Goal: Information Seeking & Learning: Learn about a topic

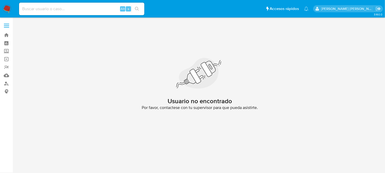
click at [5, 8] on img at bounding box center [7, 8] width 9 height 9
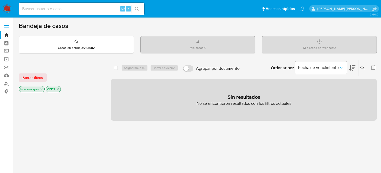
click at [5, 6] on img at bounding box center [7, 8] width 9 height 9
click at [6, 44] on link "Tablero" at bounding box center [31, 43] width 62 height 8
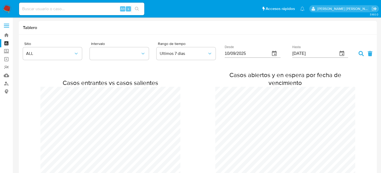
scroll to position [745, 380]
click at [8, 62] on link "Operaciones masivas" at bounding box center [31, 59] width 62 height 8
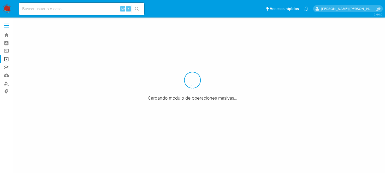
click at [6, 66] on link "Reportes" at bounding box center [31, 67] width 62 height 8
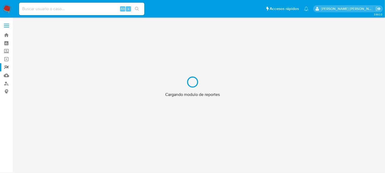
click at [7, 36] on div "Cargando modulo de reportes" at bounding box center [192, 86] width 385 height 173
click at [6, 35] on div "Cargando modulo de reportes" at bounding box center [192, 86] width 385 height 173
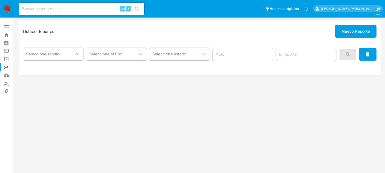
click at [7, 8] on img at bounding box center [7, 8] width 9 height 9
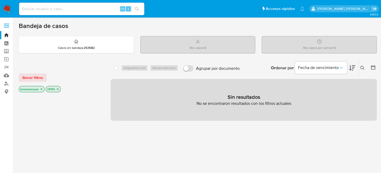
click at [54, 8] on input at bounding box center [81, 8] width 125 height 7
click at [43, 88] on icon "close-filter" at bounding box center [41, 88] width 3 height 3
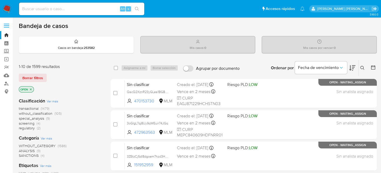
click at [59, 10] on input at bounding box center [81, 8] width 125 height 7
paste input "1936534782"
type input "1936534782"
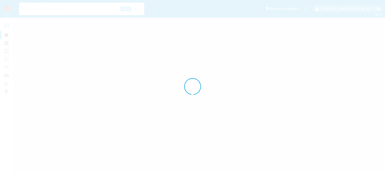
click at [141, 8] on div at bounding box center [192, 86] width 385 height 173
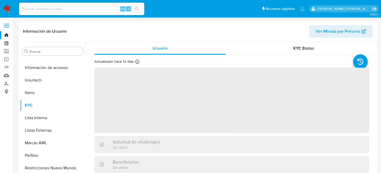
scroll to position [220, 0]
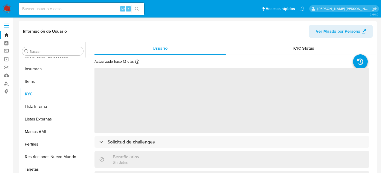
select select "10"
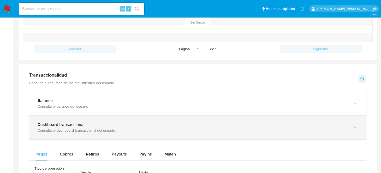
scroll to position [235, 0]
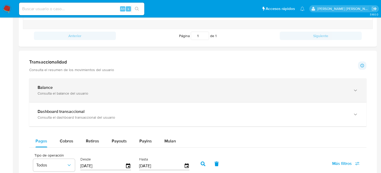
click at [105, 96] on div "Balance Consulta el balance del usuario" at bounding box center [197, 90] width 337 height 24
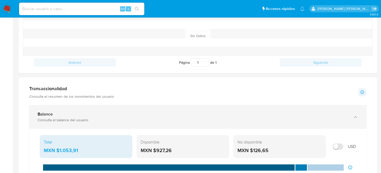
scroll to position [209, 0]
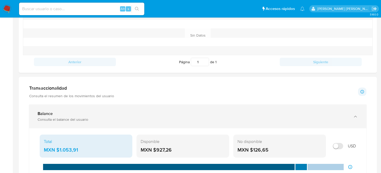
click at [55, 119] on div "Consulta el balance del usuario" at bounding box center [193, 119] width 310 height 5
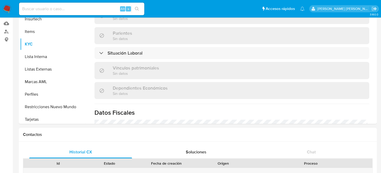
scroll to position [220, 0]
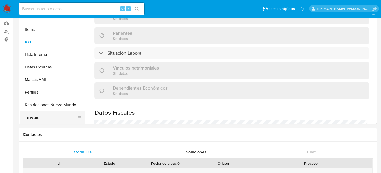
click at [33, 114] on button "Tarjetas" at bounding box center [50, 117] width 61 height 13
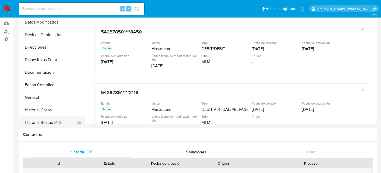
scroll to position [64, 0]
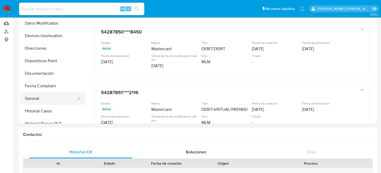
click at [37, 97] on button "General" at bounding box center [50, 98] width 61 height 13
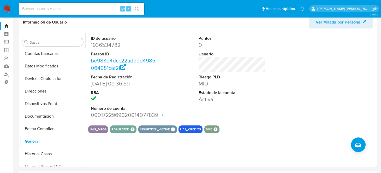
scroll to position [0, 0]
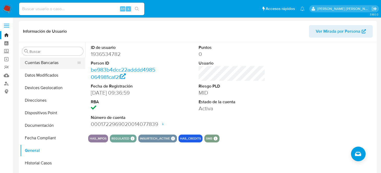
click at [49, 63] on button "Cuentas Bancarias" at bounding box center [50, 62] width 61 height 13
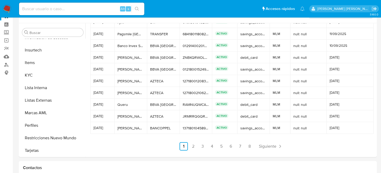
scroll to position [52, 0]
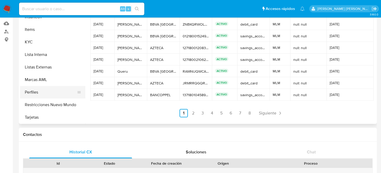
drag, startPoint x: 33, startPoint y: 94, endPoint x: 63, endPoint y: 90, distance: 30.0
click at [33, 94] on button "Perfiles" at bounding box center [50, 92] width 61 height 13
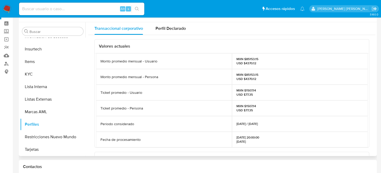
scroll to position [0, 0]
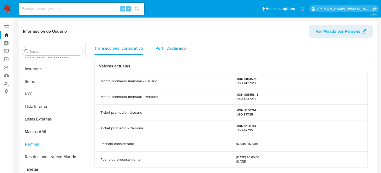
click at [167, 46] on span "Perfil Declarado" at bounding box center [170, 48] width 30 height 6
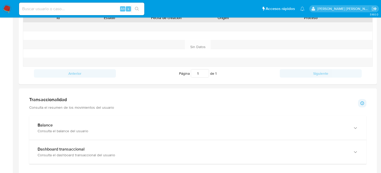
scroll to position [209, 0]
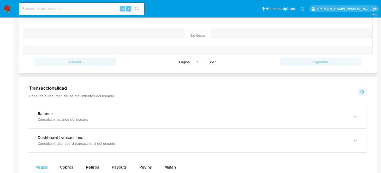
click at [313, 66] on div "Anterior Página 1 de 1 Siguiente" at bounding box center [197, 62] width 349 height 14
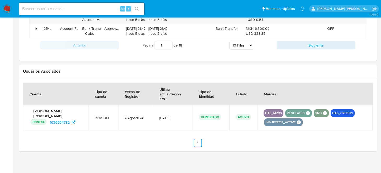
scroll to position [528, 0]
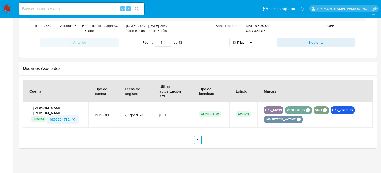
click at [60, 119] on span "1936534782" at bounding box center [60, 119] width 20 height 8
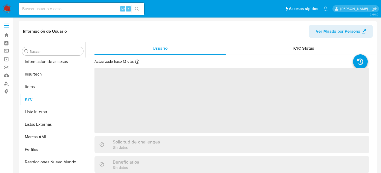
scroll to position [220, 0]
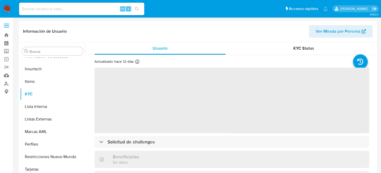
select select "10"
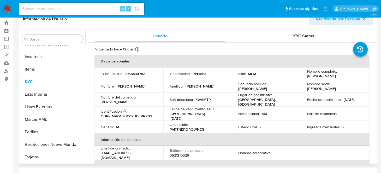
scroll to position [0, 0]
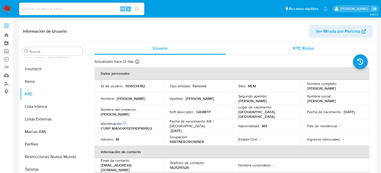
click at [297, 47] on span "KYC Status" at bounding box center [303, 48] width 21 height 6
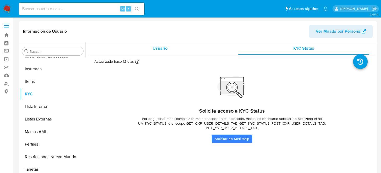
click at [164, 51] on div "Usuario" at bounding box center [159, 48] width 131 height 13
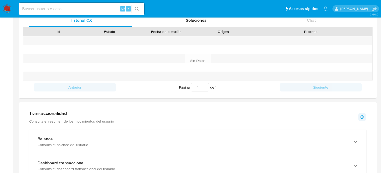
scroll to position [235, 0]
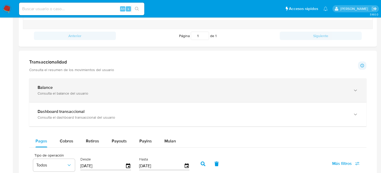
click at [74, 89] on div "Balance" at bounding box center [193, 87] width 310 height 5
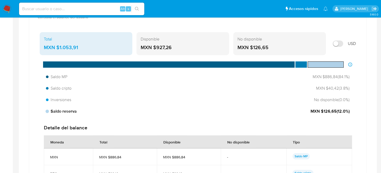
scroll to position [313, 0]
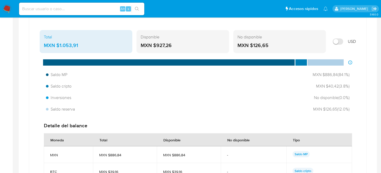
click at [262, 43] on div "MXN $126,65" at bounding box center [279, 45] width 84 height 7
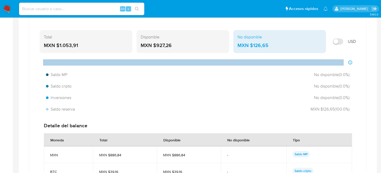
click at [190, 42] on div "MXN $927,26" at bounding box center [183, 45] width 84 height 7
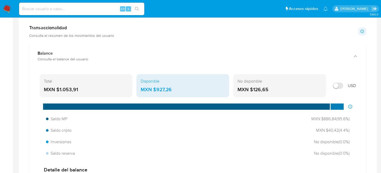
scroll to position [261, 0]
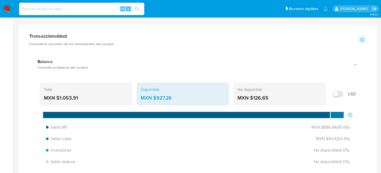
click at [251, 94] on div "MXN $126,65" at bounding box center [279, 97] width 84 height 7
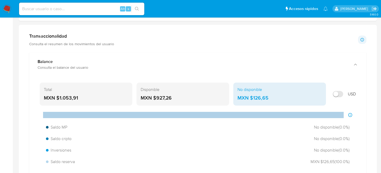
click at [75, 96] on div "MXN $1.053,91" at bounding box center [86, 97] width 84 height 7
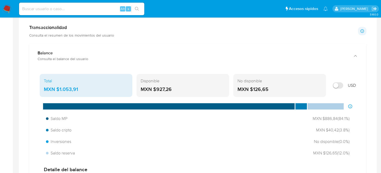
scroll to position [255, 0]
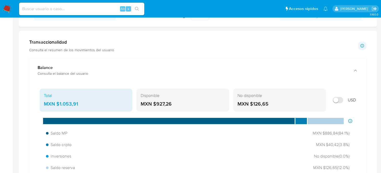
click at [355, 104] on div "USD" at bounding box center [343, 99] width 26 height 23
click at [251, 96] on div "No disponible" at bounding box center [279, 96] width 84 height 6
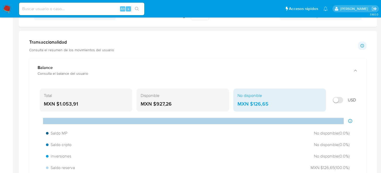
click at [333, 97] on input "Mostrar en USD" at bounding box center [337, 100] width 10 height 6
click at [325, 98] on div "No disponible USD $6,90" at bounding box center [279, 99] width 93 height 23
drag, startPoint x: 323, startPoint y: 100, endPoint x: 326, endPoint y: 101, distance: 3.7
click at [323, 100] on div "No disponible USD $6,90" at bounding box center [279, 99] width 93 height 23
click at [326, 101] on div "Total USD $57,39 Disponible USD $50,50 No disponible USD $6,90 USD" at bounding box center [198, 99] width 316 height 23
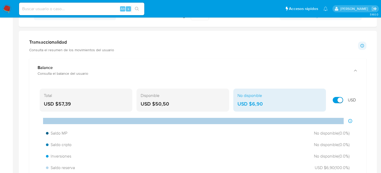
click at [324, 100] on div "No disponible USD $6,90" at bounding box center [279, 99] width 93 height 23
click at [325, 100] on div "No disponible USD $6,90" at bounding box center [279, 99] width 93 height 23
click at [325, 102] on div "No disponible USD $6,90" at bounding box center [279, 99] width 93 height 23
click at [43, 99] on div "Total USD $57,39" at bounding box center [86, 99] width 93 height 23
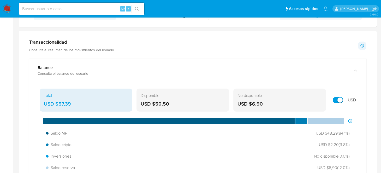
click at [74, 98] on div "Total USD $57,39" at bounding box center [86, 99] width 93 height 23
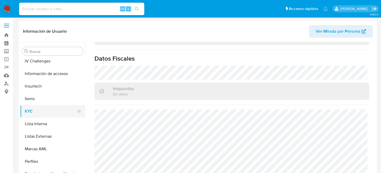
scroll to position [220, 0]
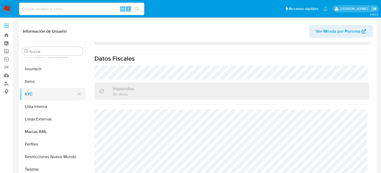
click at [37, 94] on button "KYC" at bounding box center [50, 94] width 61 height 13
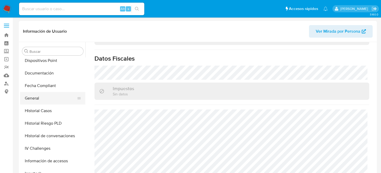
click at [47, 99] on button "General" at bounding box center [50, 98] width 61 height 13
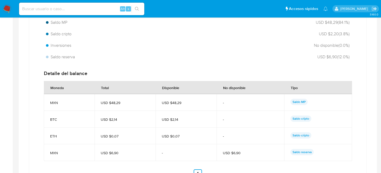
scroll to position [261, 0]
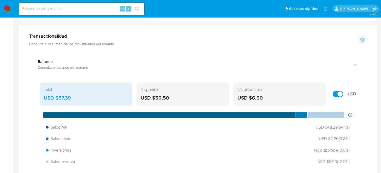
click at [327, 93] on div "Total USD $57,39 Disponible USD $50,50 No disponible USD $6,90 USD" at bounding box center [198, 93] width 316 height 23
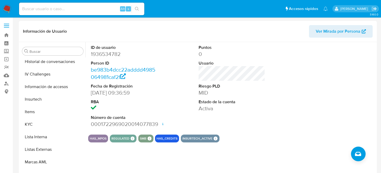
scroll to position [194, 0]
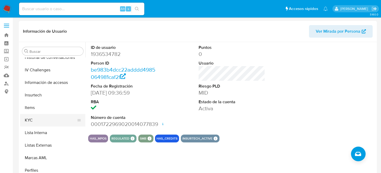
click at [31, 120] on button "KYC" at bounding box center [50, 120] width 61 height 13
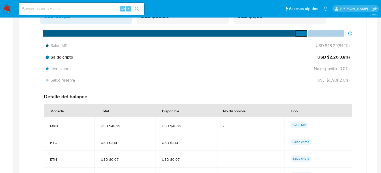
scroll to position [287, 0]
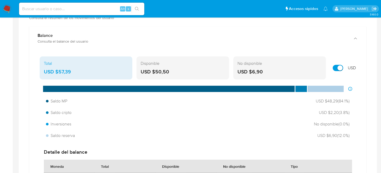
click at [338, 68] on input "Mostrar en USD" at bounding box center [337, 68] width 10 height 6
checkbox input "false"
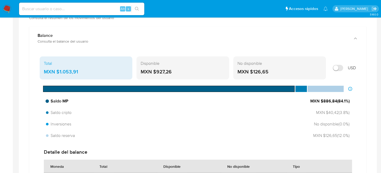
click at [63, 101] on span "Saldo MP" at bounding box center [57, 101] width 22 height 6
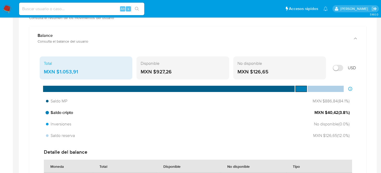
click at [59, 113] on span "Saldo cripto" at bounding box center [59, 113] width 27 height 6
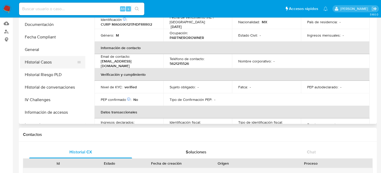
scroll to position [104, 0]
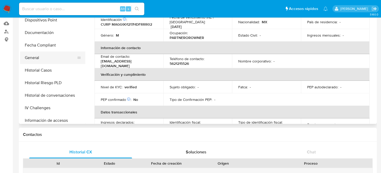
drag, startPoint x: 39, startPoint y: 53, endPoint x: 43, endPoint y: 56, distance: 5.1
click at [39, 55] on button "General" at bounding box center [50, 57] width 61 height 13
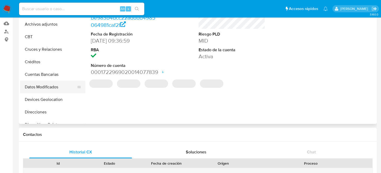
scroll to position [52, 0]
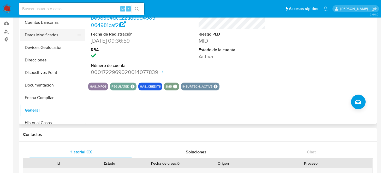
drag, startPoint x: 46, startPoint y: 110, endPoint x: 50, endPoint y: 30, distance: 79.9
click at [50, 30] on ul "Anticipos de dinero Archivos adjuntos CBT Cruces y Relaciones Créditos Cuentas …" at bounding box center [52, 64] width 65 height 118
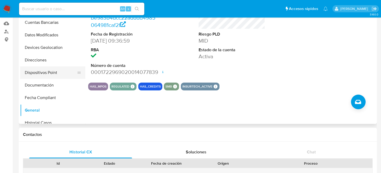
drag, startPoint x: 79, startPoint y: 110, endPoint x: 72, endPoint y: 69, distance: 42.1
click at [69, 63] on ul "Anticipos de dinero Archivos adjuntos CBT Cruces y Relaciones Créditos Cuentas …" at bounding box center [52, 64] width 65 height 118
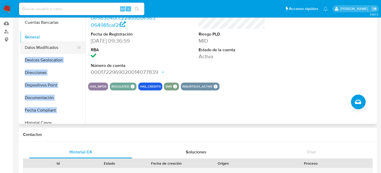
drag, startPoint x: 78, startPoint y: 106, endPoint x: 71, endPoint y: 37, distance: 68.7
click at [71, 37] on ul "Anticipos de dinero Archivos adjuntos CBT Cruces y Relaciones Créditos Cuentas …" at bounding box center [52, 64] width 65 height 118
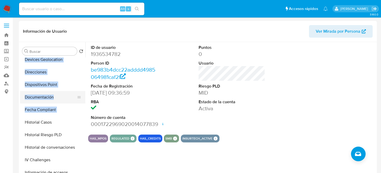
scroll to position [182, 0]
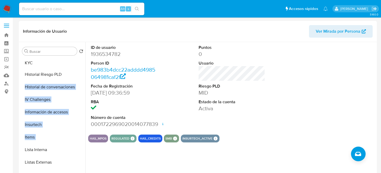
drag, startPoint x: 78, startPoint y: 132, endPoint x: 72, endPoint y: 63, distance: 68.8
click at [72, 63] on ul "General Anticipos de dinero Archivos adjuntos CBT Cruces y Relaciones Créditos …" at bounding box center [52, 116] width 65 height 118
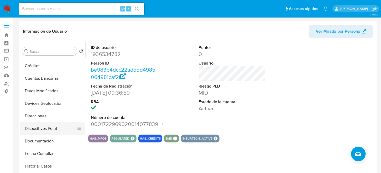
scroll to position [104, 0]
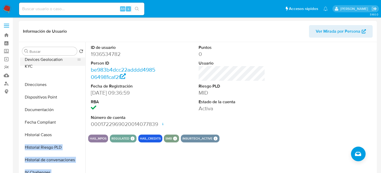
drag, startPoint x: 66, startPoint y: 70, endPoint x: 67, endPoint y: 64, distance: 6.4
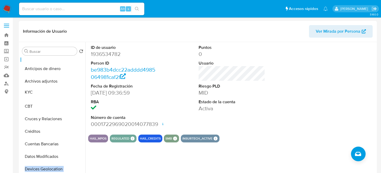
scroll to position [0, 0]
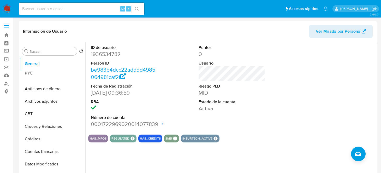
click at [69, 72] on ul "General Anticipos de dinero Archivos adjuntos CBT Cruces y Relaciones Créditos …" at bounding box center [52, 116] width 65 height 118
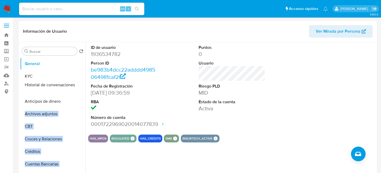
drag, startPoint x: 76, startPoint y: 107, endPoint x: 71, endPoint y: 84, distance: 23.3
click at [71, 84] on ul "General KYC Anticipos de dinero Archivos adjuntos CBT Cruces y Relaciones Crédi…" at bounding box center [52, 116] width 65 height 118
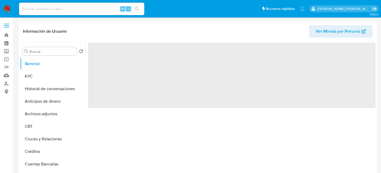
select select "10"
click at [50, 9] on input at bounding box center [81, 8] width 125 height 7
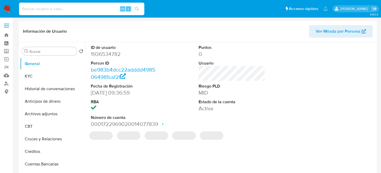
paste input "1834190987"
type input "1834190987"
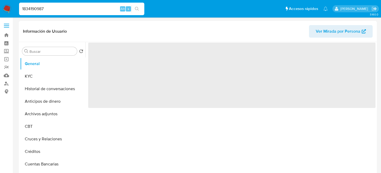
select select "10"
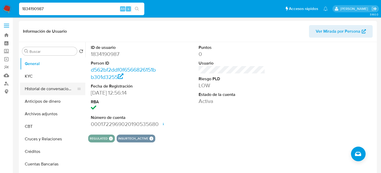
click at [31, 84] on button "Historial de conversaciones" at bounding box center [50, 88] width 61 height 13
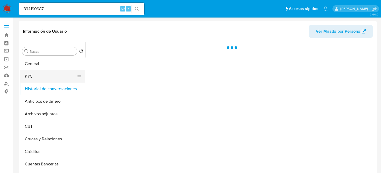
click at [34, 74] on button "KYC" at bounding box center [50, 76] width 61 height 13
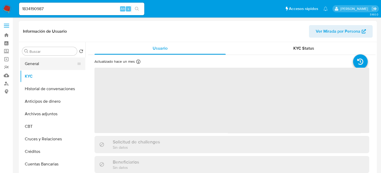
click at [47, 65] on button "General" at bounding box center [50, 63] width 61 height 13
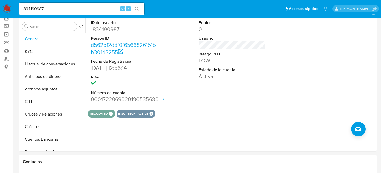
scroll to position [26, 0]
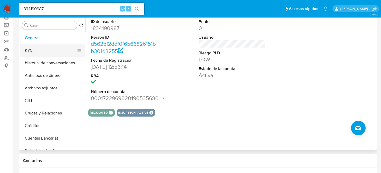
click at [29, 53] on button "KYC" at bounding box center [50, 50] width 61 height 13
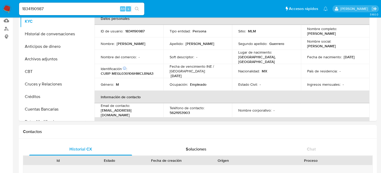
scroll to position [68, 0]
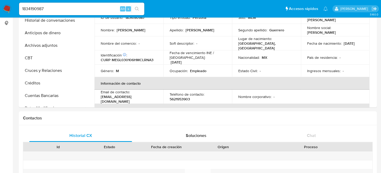
click at [176, 96] on p "5621953903" at bounding box center [180, 98] width 20 height 5
copy p "1"
click at [178, 97] on p "5621953903" at bounding box center [180, 98] width 20 height 5
drag, startPoint x: 169, startPoint y: 96, endPoint x: 192, endPoint y: 96, distance: 23.2
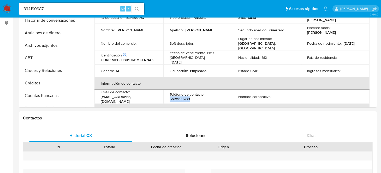
click at [192, 96] on div "Teléfono de contacto : 5621953903" at bounding box center [198, 96] width 56 height 9
drag, startPoint x: 100, startPoint y: 96, endPoint x: 156, endPoint y: 98, distance: 55.8
click at [156, 98] on td "Email de contacto : josemelchorguerrero7@gmail.com" at bounding box center [128, 96] width 69 height 14
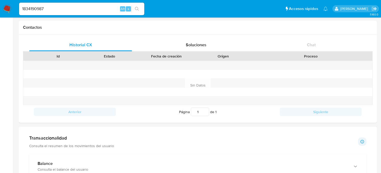
scroll to position [0, 0]
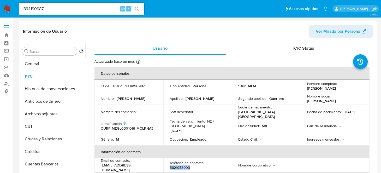
drag, startPoint x: 85, startPoint y: 60, endPoint x: 86, endPoint y: 83, distance: 23.0
click at [86, 83] on div "Usuario KYC Status Actualizado hace un mes Creado: 30/05/2024 11:56:15 Actualiz…" at bounding box center [230, 109] width 290 height 134
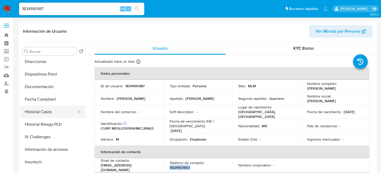
scroll to position [136, 0]
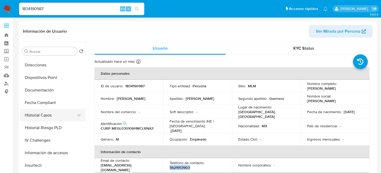
click at [36, 110] on button "Historial Casos" at bounding box center [50, 115] width 61 height 13
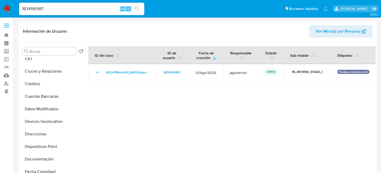
scroll to position [64, 0]
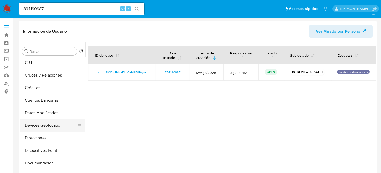
click at [49, 126] on button "Devices Geolocation" at bounding box center [50, 125] width 61 height 13
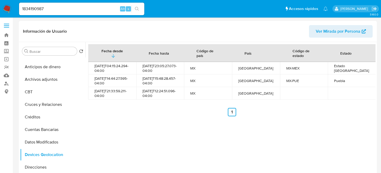
scroll to position [32, 0]
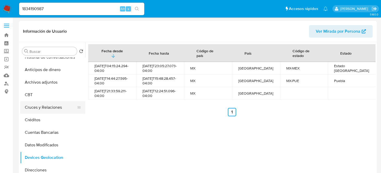
click at [56, 108] on button "Cruces y Relaciones" at bounding box center [50, 107] width 61 height 13
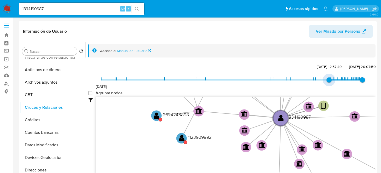
type input "1743783213000"
drag, startPoint x: 100, startPoint y: 80, endPoint x: 329, endPoint y: 79, distance: 228.4
click at [329, 79] on span "4/4/2025, 10:13:33" at bounding box center [330, 79] width 5 height 5
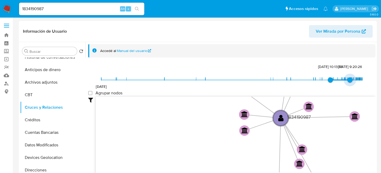
type input "1748708117000"
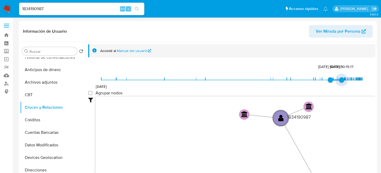
drag, startPoint x: 359, startPoint y: 79, endPoint x: 339, endPoint y: 82, distance: 20.6
click at [339, 82] on span "31/5/2025, 10:15:17" at bounding box center [341, 79] width 5 height 5
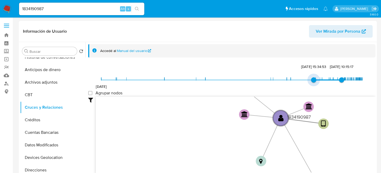
type input "1726037457000"
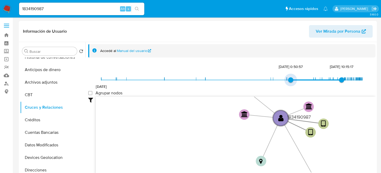
drag, startPoint x: 325, startPoint y: 79, endPoint x: 294, endPoint y: 78, distance: 31.3
click at [293, 78] on span "11/9/2024, 0:50:57" at bounding box center [290, 79] width 5 height 5
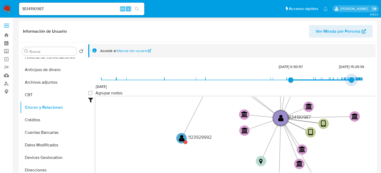
type input "1754020716000"
drag, startPoint x: 339, startPoint y: 81, endPoint x: 351, endPoint y: 83, distance: 12.7
click at [351, 82] on span "31/7/2025, 21:58:36" at bounding box center [352, 79] width 5 height 5
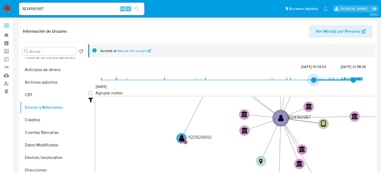
drag, startPoint x: 289, startPoint y: 78, endPoint x: 301, endPoint y: 79, distance: 12.5
click at [301, 79] on span "4/1/2022 7/1/2025, 15:34:53 31/7/2025, 21:58:36" at bounding box center [231, 80] width 261 height 8
click at [301, 79] on span at bounding box center [231, 79] width 261 height 1
type input "1743783213000"
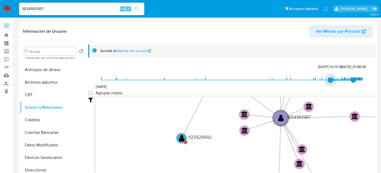
drag, startPoint x: 310, startPoint y: 79, endPoint x: 329, endPoint y: 79, distance: 18.5
click at [329, 79] on span "4/4/2025, 10:13:33" at bounding box center [330, 79] width 5 height 5
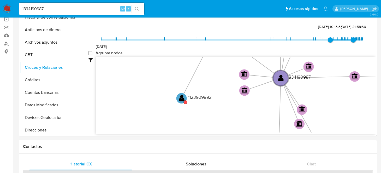
scroll to position [36, 0]
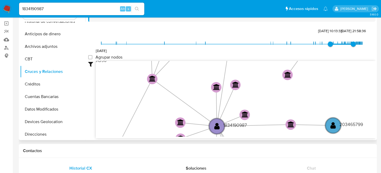
drag, startPoint x: 265, startPoint y: 114, endPoint x: 245, endPoint y: 118, distance: 19.5
click at [245, 118] on icon "device-68924a44c12a0327c8e239f8  user-1834190987  1834190987 device-6658afaf1…" at bounding box center [236, 99] width 280 height 76
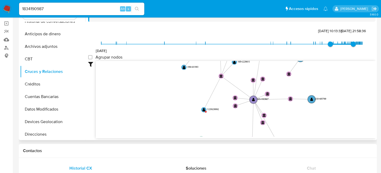
click at [310, 117] on icon "device-68924a44c12a0327c8e239f8  user-1834190987  1834190987 device-6658afaf1…" at bounding box center [236, 99] width 280 height 76
drag, startPoint x: 306, startPoint y: 137, endPoint x: 306, endPoint y: 147, distance: 9.4
click at [306, 138] on div "Filtros Confianza alta Device Tarjeta Persona validada Teléfono validado Confia…" at bounding box center [231, 109] width 287 height 96
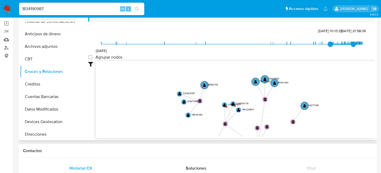
drag, startPoint x: 346, startPoint y: 94, endPoint x: 350, endPoint y: 134, distance: 40.4
click at [350, 134] on icon "device-68924a44c12a0327c8e239f8  user-1834190987  1834190987 device-6658afaf1…" at bounding box center [236, 99] width 280 height 76
click at [226, 105] on circle at bounding box center [224, 104] width 7 height 7
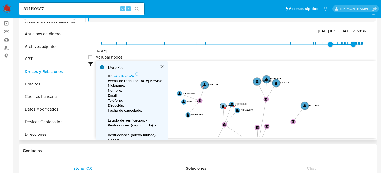
click at [234, 106] on text "2469467624" at bounding box center [232, 105] width 13 height 3
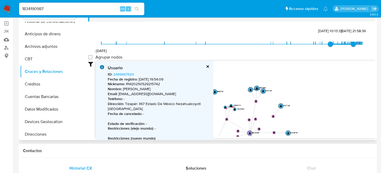
click at [206, 65] on button "cerrar" at bounding box center [206, 66] width 3 height 3
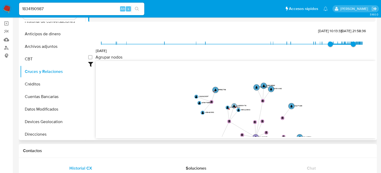
click at [234, 104] on text "" at bounding box center [234, 105] width 2 height 3
click at [232, 106] on text "" at bounding box center [233, 106] width 2 height 3
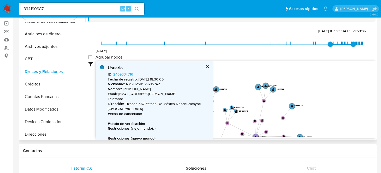
scroll to position [0, 0]
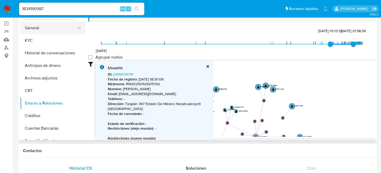
click at [34, 28] on button "General" at bounding box center [50, 28] width 61 height 13
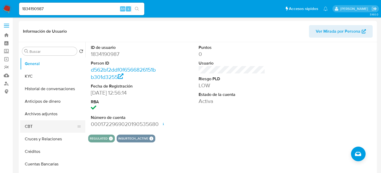
click at [33, 125] on button "CBT" at bounding box center [50, 126] width 61 height 13
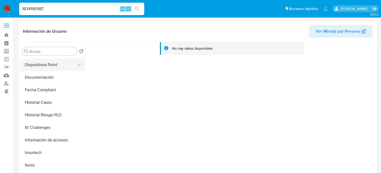
scroll to position [209, 0]
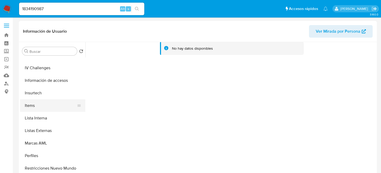
click at [37, 106] on button "Items" at bounding box center [50, 105] width 61 height 13
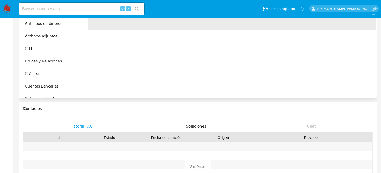
scroll to position [78, 0]
select select "10"
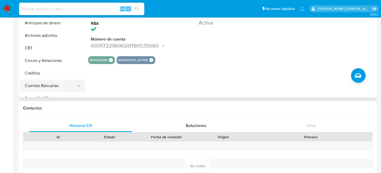
click at [42, 83] on button "Cuentas Bancarias" at bounding box center [50, 85] width 61 height 13
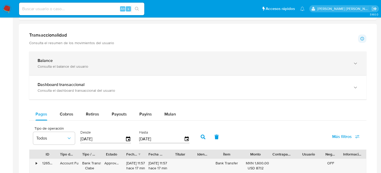
scroll to position [261, 0]
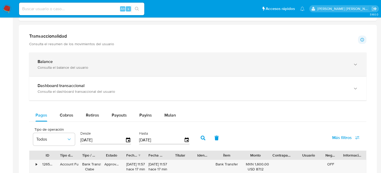
click at [60, 60] on div "Balance" at bounding box center [193, 61] width 310 height 5
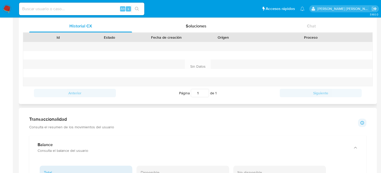
scroll to position [52, 0]
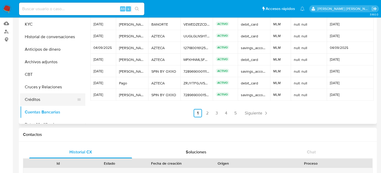
click at [45, 99] on button "Créditos" at bounding box center [50, 99] width 61 height 13
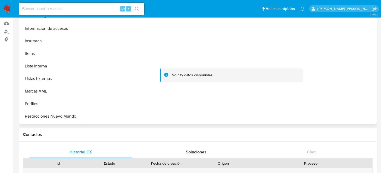
scroll to position [26, 0]
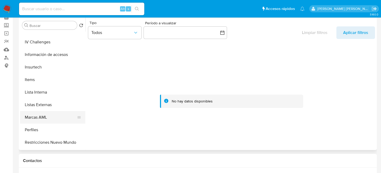
click at [50, 114] on button "Marcas AML" at bounding box center [50, 117] width 61 height 13
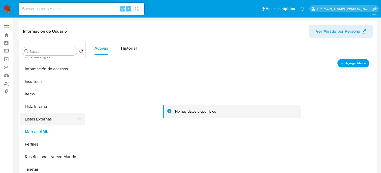
scroll to position [104, 0]
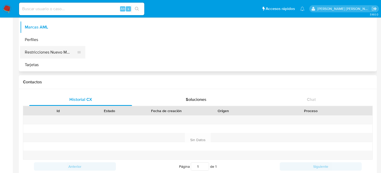
click at [48, 52] on button "Restricciones Nuevo Mundo" at bounding box center [50, 52] width 61 height 13
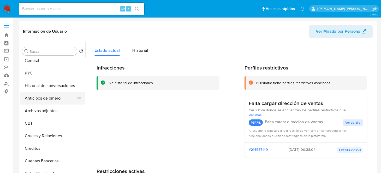
scroll to position [0, 0]
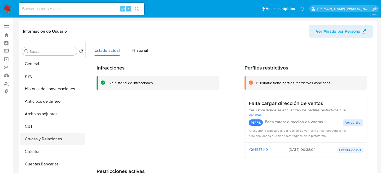
drag, startPoint x: 40, startPoint y: 137, endPoint x: 72, endPoint y: 140, distance: 33.0
click at [40, 137] on button "Cruces y Relaciones" at bounding box center [50, 138] width 61 height 13
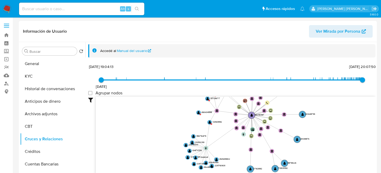
drag, startPoint x: 302, startPoint y: 122, endPoint x: 238, endPoint y: 150, distance: 69.8
click at [238, 150] on icon "device-68924a44c12a0327c8e239f8  user-1834190987  1834190987 device-6658afaf1…" at bounding box center [236, 134] width 280 height 76
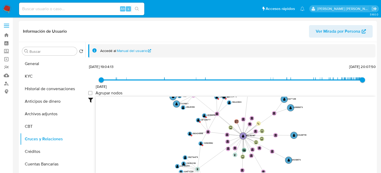
click at [238, 155] on icon "device-68924a44c12a0327c8e239f8  user-1834190987  1834190987 device-6658afaf1…" at bounding box center [236, 134] width 280 height 76
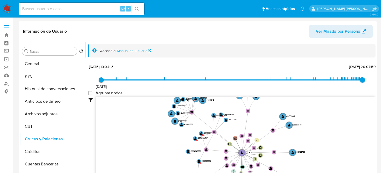
drag, startPoint x: 243, startPoint y: 130, endPoint x: 241, endPoint y: 146, distance: 16.0
click at [241, 146] on icon "device-68924a44c12a0327c8e239f8  user-1834190987  1834190987 device-6658afaf1…" at bounding box center [236, 134] width 280 height 76
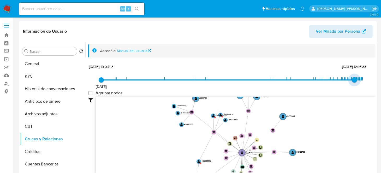
type input "1754020716000"
drag, startPoint x: 360, startPoint y: 80, endPoint x: 351, endPoint y: 77, distance: 9.2
click at [351, 77] on span "31/7/2025, 21:58:36" at bounding box center [352, 79] width 5 height 5
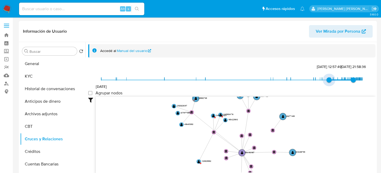
type input "1743783213000"
drag, startPoint x: 102, startPoint y: 80, endPoint x: 330, endPoint y: 81, distance: 227.9
click at [330, 81] on span "4/4/2025, 10:13:33" at bounding box center [330, 79] width 5 height 5
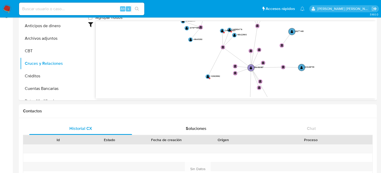
scroll to position [71, 0]
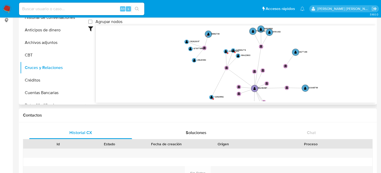
drag, startPoint x: 249, startPoint y: 56, endPoint x: 251, endPoint y: 63, distance: 8.1
click at [251, 63] on icon "device-68924a44c12a0327c8e239f8  user-1834190987  1834190987 device-6658afaf1…" at bounding box center [236, 63] width 280 height 76
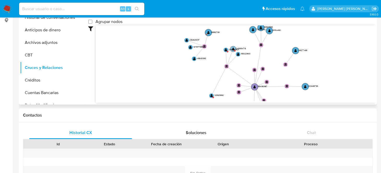
click at [233, 47] on circle at bounding box center [233, 49] width 6 height 6
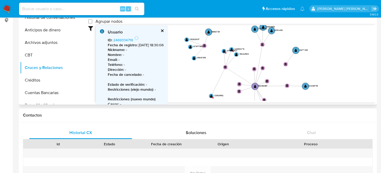
scroll to position [0, 0]
click at [225, 51] on circle at bounding box center [224, 52] width 6 height 6
click at [229, 50] on text "" at bounding box center [230, 50] width 2 height 3
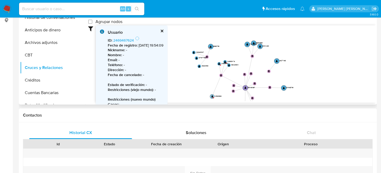
click at [211, 94] on g "user-1123929992  1123929992" at bounding box center [215, 96] width 11 height 4
click at [125, 39] on link "2469467624" at bounding box center [123, 40] width 21 height 5
click at [224, 64] on text "2469467624" at bounding box center [223, 65] width 8 height 2
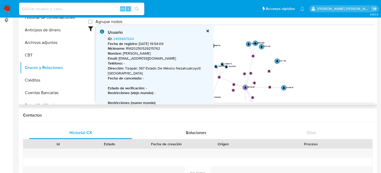
drag, startPoint x: 235, startPoint y: 52, endPoint x: 229, endPoint y: 55, distance: 6.4
click at [235, 52] on icon "device-68924a44c12a0327c8e239f8  user-1834190987  1834190987 device-6658afaf1…" at bounding box center [236, 63] width 280 height 76
click at [216, 64] on circle at bounding box center [216, 66] width 4 height 4
click at [220, 65] on text "" at bounding box center [220, 66] width 2 height 2
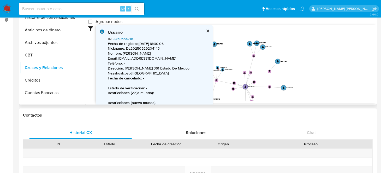
click at [123, 37] on link "2469334716" at bounding box center [123, 38] width 20 height 5
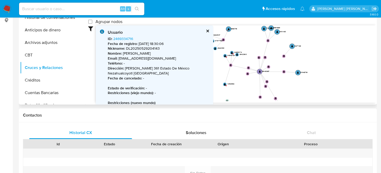
drag, startPoint x: 226, startPoint y: 61, endPoint x: 241, endPoint y: 46, distance: 20.8
click at [241, 46] on icon "device-68924a44c12a0327c8e239f8  user-1834190987  1834190987 device-6658afaf1…" at bounding box center [236, 63] width 280 height 76
click at [224, 84] on text "" at bounding box center [225, 84] width 2 height 2
click at [221, 58] on text "" at bounding box center [221, 58] width 2 height 2
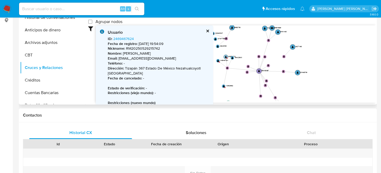
click at [226, 57] on text "" at bounding box center [226, 57] width 2 height 2
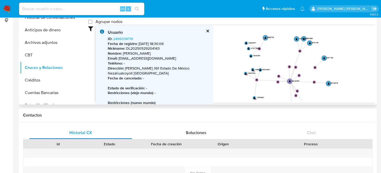
drag, startPoint x: 246, startPoint y: 46, endPoint x: 277, endPoint y: 57, distance: 33.1
click at [277, 57] on icon "device-68924a44c12a0327c8e239f8  user-1834190987  1834190987 device-6658afaf1…" at bounding box center [236, 63] width 280 height 76
click at [250, 70] on icon "device-68924a44c12a0327c8e239f8  user-1834190987  1834190987 device-6658afaf1…" at bounding box center [236, 63] width 280 height 76
click at [245, 74] on text "" at bounding box center [246, 73] width 2 height 2
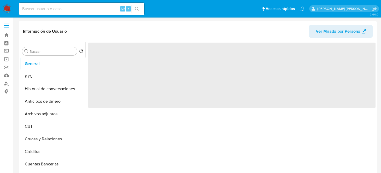
select select "10"
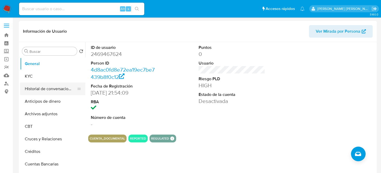
drag, startPoint x: 43, startPoint y: 74, endPoint x: 58, endPoint y: 83, distance: 17.0
click at [43, 74] on button "KYC" at bounding box center [52, 76] width 65 height 13
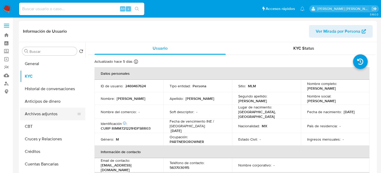
click at [37, 111] on button "Archivos adjuntos" at bounding box center [50, 113] width 61 height 13
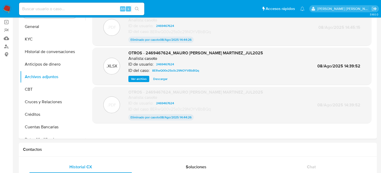
scroll to position [27, 0]
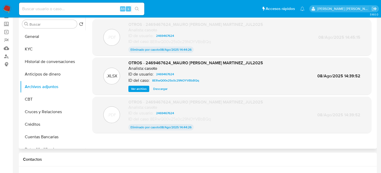
click at [139, 86] on span "Ver archivo" at bounding box center [139, 88] width 16 height 5
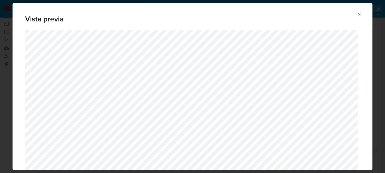
click at [376, 35] on div "Vista previa" at bounding box center [192, 86] width 385 height 173
click at [359, 16] on icon "Attachment preview" at bounding box center [359, 14] width 4 height 4
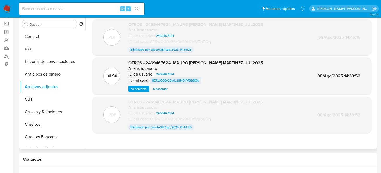
click at [165, 80] on span "8ERwQ00v25s0c29NOYVBbBQq" at bounding box center [175, 80] width 47 height 6
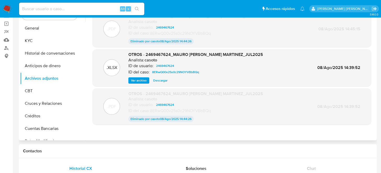
scroll to position [0, 0]
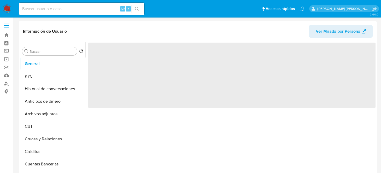
select select "10"
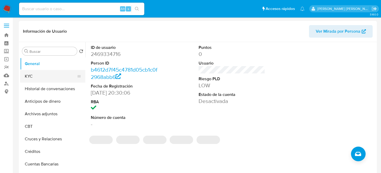
click at [32, 74] on button "KYC" at bounding box center [50, 76] width 61 height 13
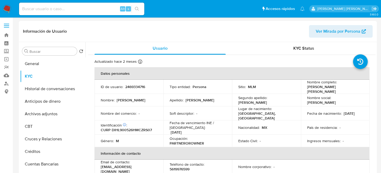
click at [152, 14] on ul "Pausado Ver notificaciones Alt s Accesos rápidos Presiona las siguientes teclas…" at bounding box center [161, 8] width 291 height 13
click at [49, 117] on button "Archivos adjuntos" at bounding box center [50, 113] width 61 height 13
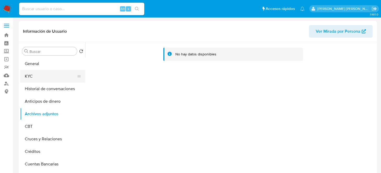
click at [36, 76] on button "KYC" at bounding box center [50, 76] width 61 height 13
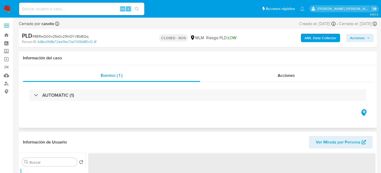
select select "10"
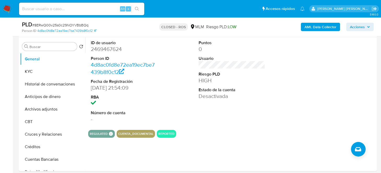
scroll to position [96, 0]
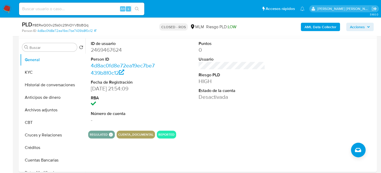
click at [369, 27] on icon "button" at bounding box center [368, 26] width 3 height 3
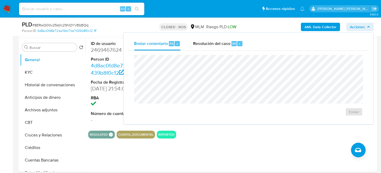
click at [369, 27] on icon "button" at bounding box center [368, 26] width 2 height 1
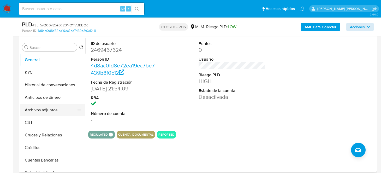
click at [47, 114] on button "Archivos adjuntos" at bounding box center [50, 110] width 61 height 13
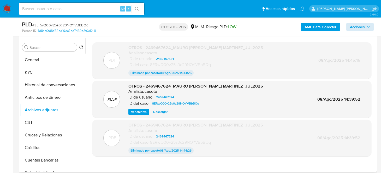
click at [157, 111] on span "Descargar" at bounding box center [160, 111] width 14 height 5
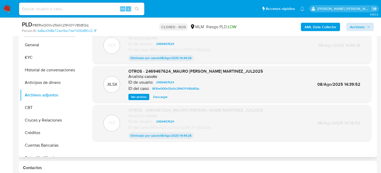
scroll to position [78, 0]
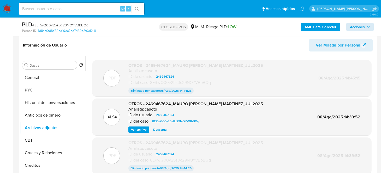
click at [113, 76] on p ".PDF" at bounding box center [111, 78] width 9 height 6
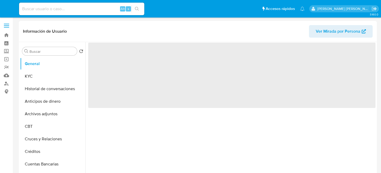
select select "10"
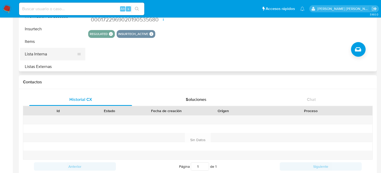
scroll to position [220, 0]
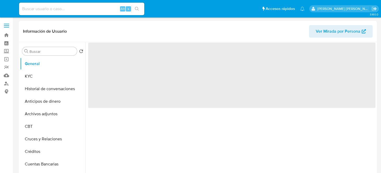
select select "10"
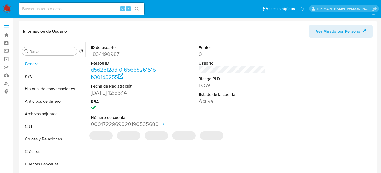
select select "10"
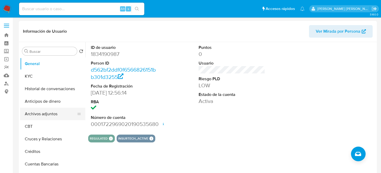
click at [49, 116] on button "Archivos adjuntos" at bounding box center [50, 113] width 61 height 13
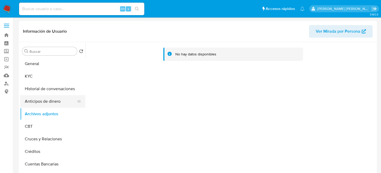
drag, startPoint x: 83, startPoint y: 79, endPoint x: 82, endPoint y: 102, distance: 23.2
click at [82, 102] on ul "General KYC Historial de conversaciones Anticipos de dinero Archivos adjuntos C…" at bounding box center [52, 116] width 65 height 118
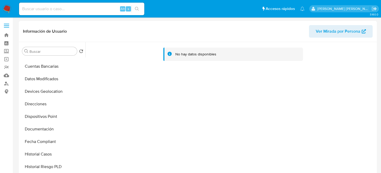
scroll to position [102, 0]
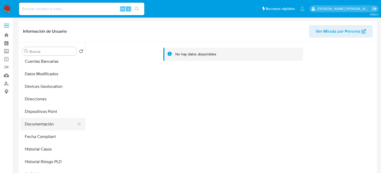
click at [48, 120] on button "Documentación" at bounding box center [50, 124] width 61 height 13
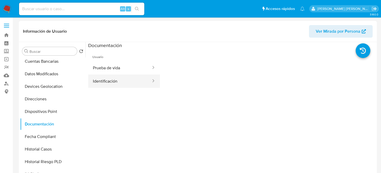
click at [140, 84] on button "Identificación" at bounding box center [119, 80] width 63 height 13
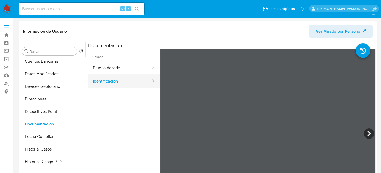
click at [150, 82] on icon at bounding box center [152, 80] width 5 height 5
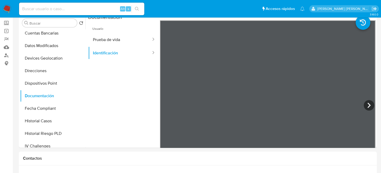
scroll to position [0, 0]
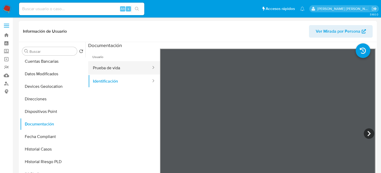
click at [114, 66] on button "Prueba de vida" at bounding box center [119, 67] width 63 height 13
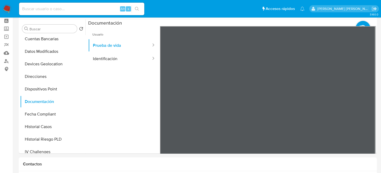
scroll to position [19, 0]
